Goal: Entertainment & Leisure: Consume media (video, audio)

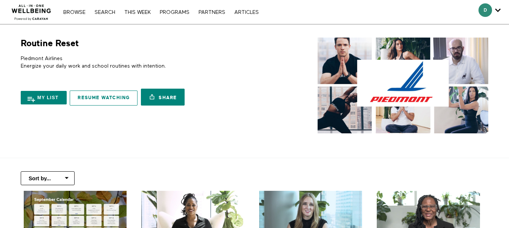
click at [100, 97] on link "Resume Watching" at bounding box center [104, 98] width 68 height 15
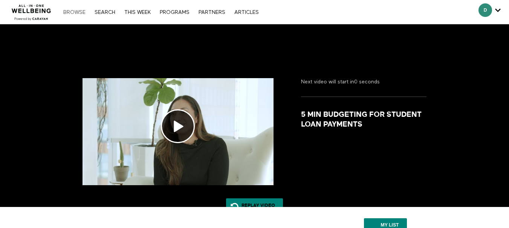
click at [75, 14] on link "Browse" at bounding box center [74, 12] width 30 height 5
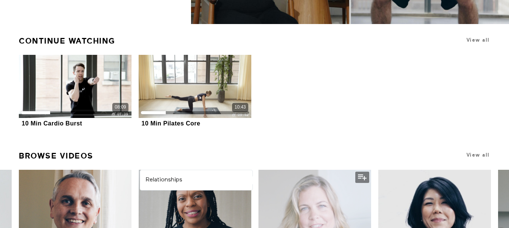
scroll to position [188, 0]
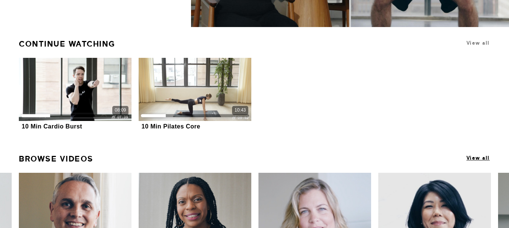
click at [470, 158] on span "View all" at bounding box center [477, 158] width 23 height 6
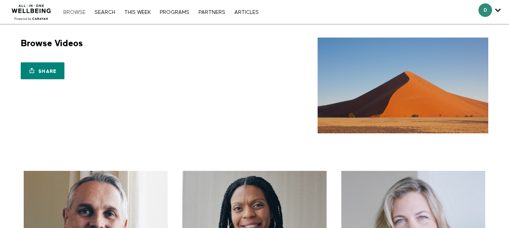
click at [76, 11] on link "Browse" at bounding box center [74, 12] width 30 height 5
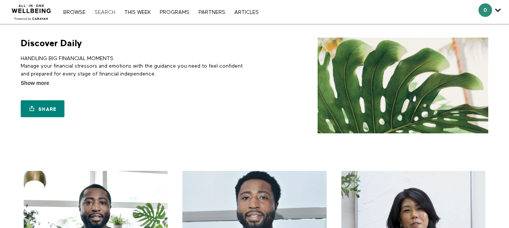
click at [102, 12] on link "Search" at bounding box center [105, 12] width 28 height 5
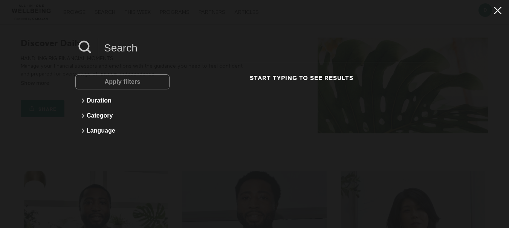
click at [493, 12] on icon at bounding box center [497, 11] width 8 height 8
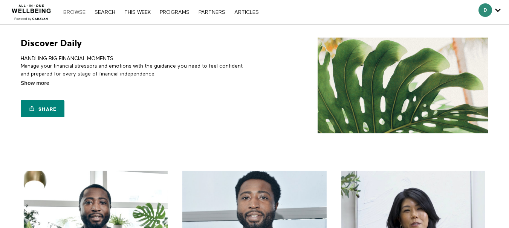
click at [72, 14] on link "Browse" at bounding box center [74, 12] width 30 height 5
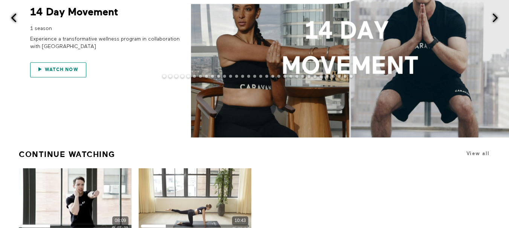
scroll to position [75, 0]
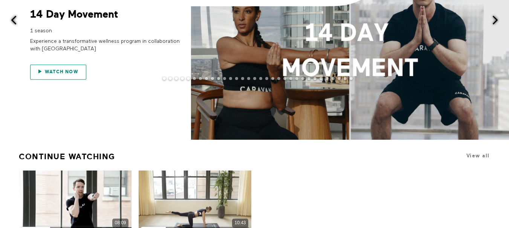
click at [65, 71] on span "Watch now" at bounding box center [61, 71] width 33 height 5
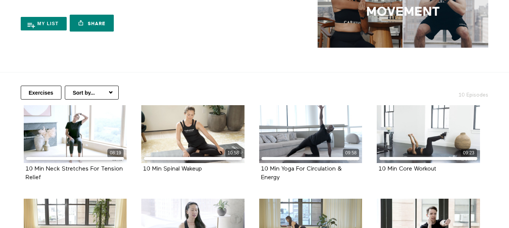
scroll to position [75, 0]
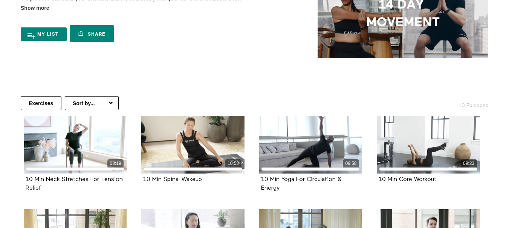
drag, startPoint x: 445, startPoint y: 0, endPoint x: 242, endPoint y: 25, distance: 203.6
click at [242, 25] on div "My list Share Share with your friends https://app.allinonewellbeing.com/14-day-…" at bounding box center [136, 29] width 231 height 34
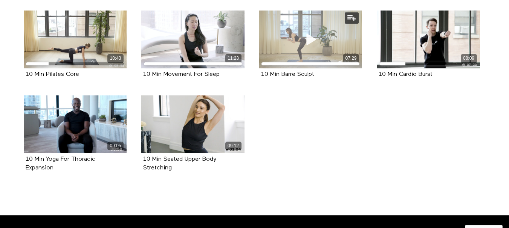
scroll to position [292, 0]
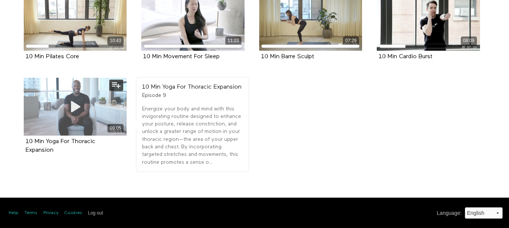
click at [73, 101] on icon at bounding box center [75, 106] width 23 height 13
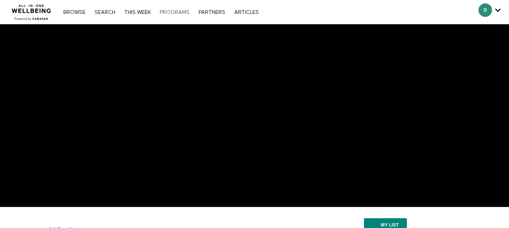
click at [174, 12] on link "PROGRAMS" at bounding box center [174, 12] width 37 height 5
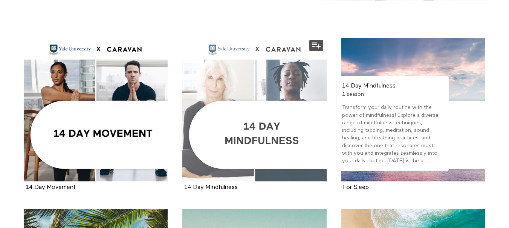
scroll to position [151, 0]
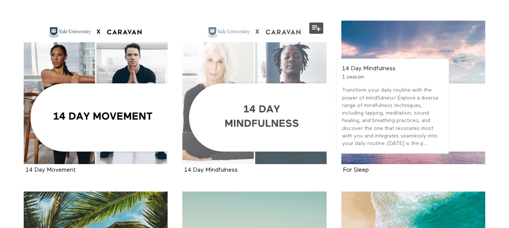
click at [266, 110] on div at bounding box center [254, 93] width 144 height 144
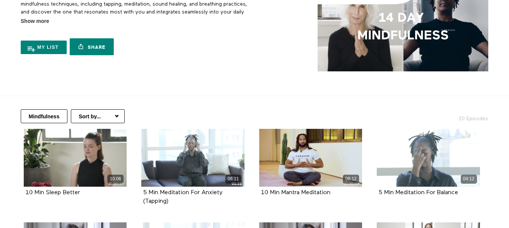
scroll to position [75, 0]
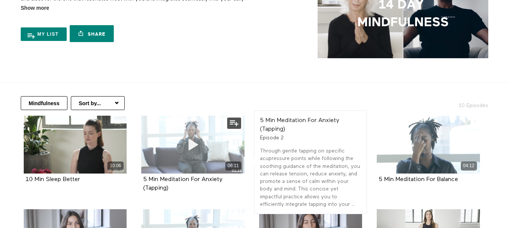
click at [192, 146] on icon at bounding box center [192, 144] width 23 height 13
